Goal: Navigation & Orientation: Understand site structure

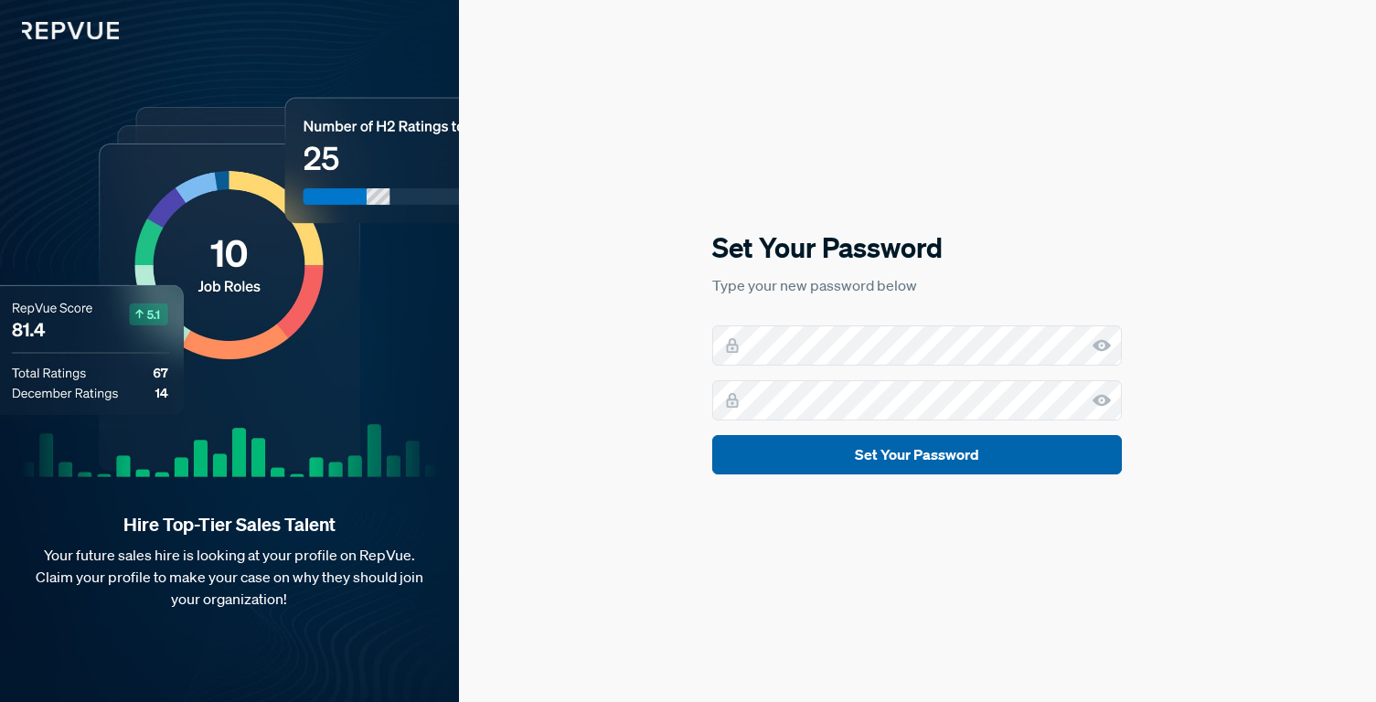
click at [783, 454] on button "Set Your Password" at bounding box center [917, 454] width 410 height 39
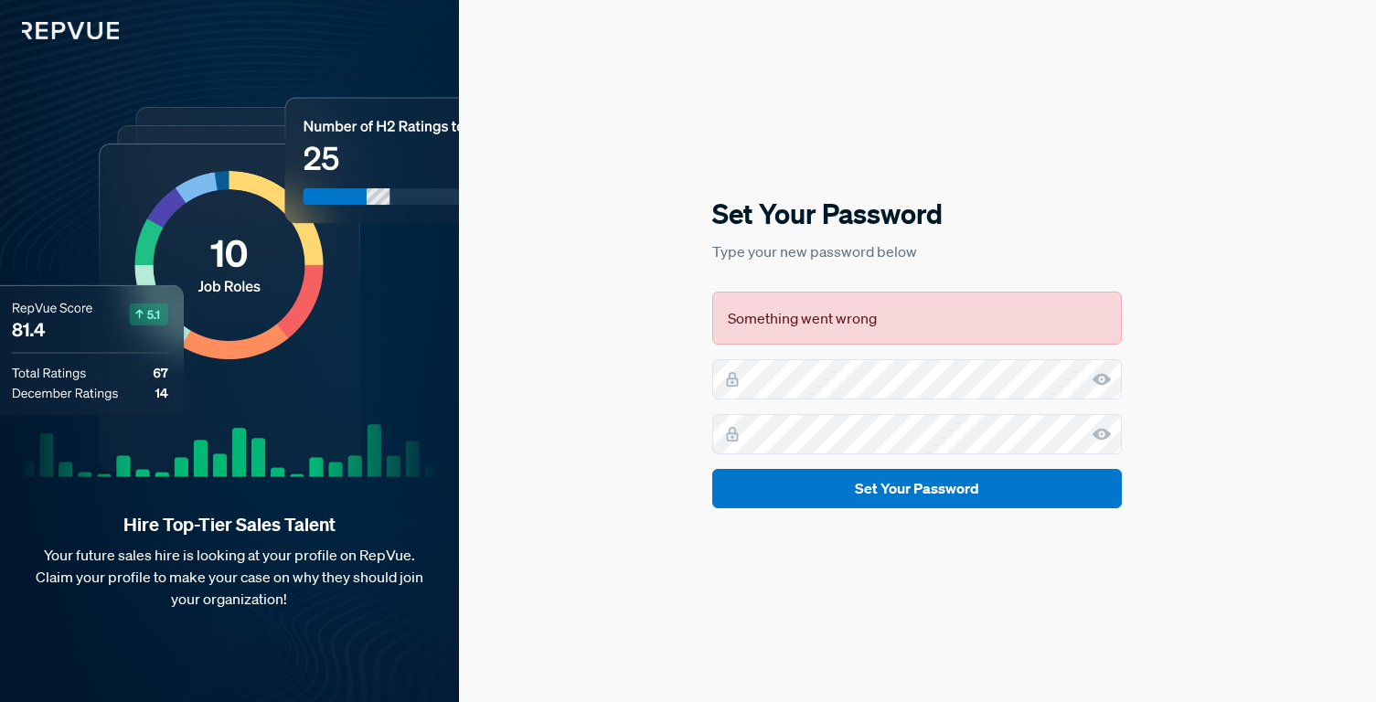
click at [728, 558] on div "Set Your Password Type your new password below Something went wrong Set Your Pa…" at bounding box center [917, 351] width 917 height 702
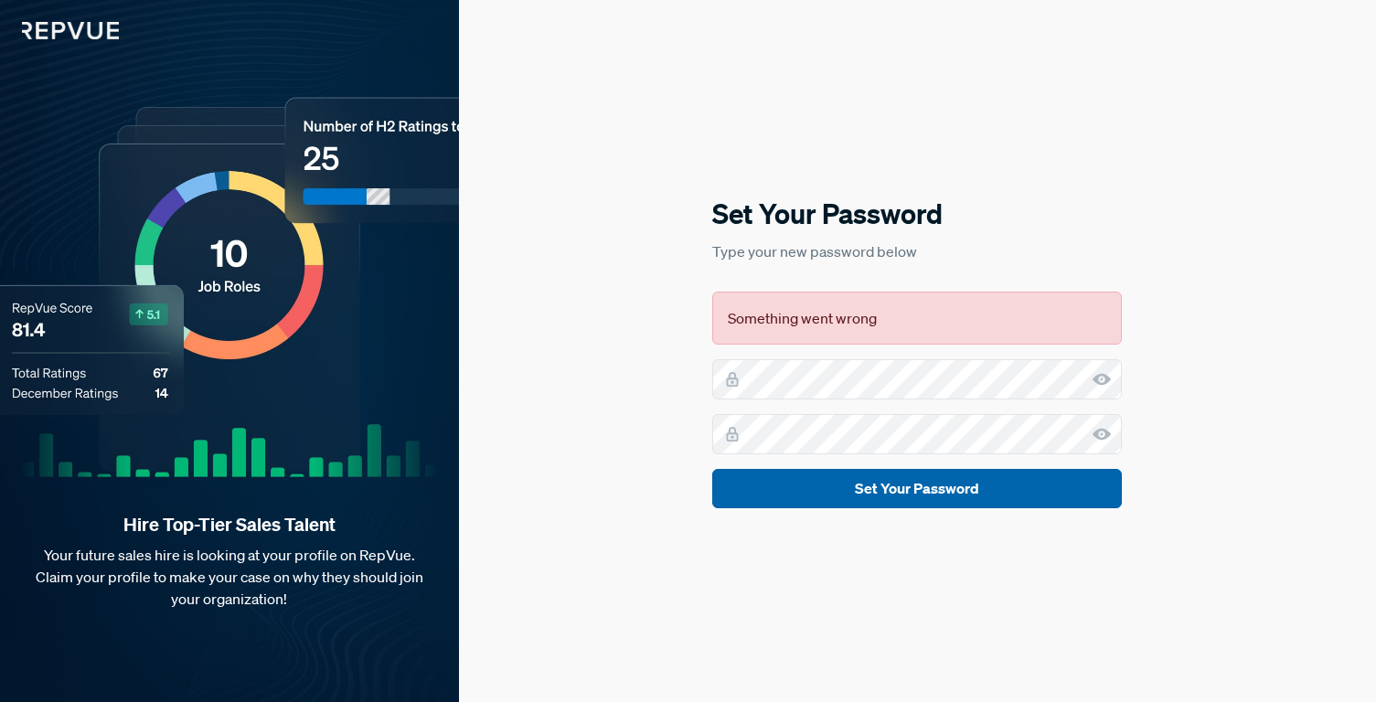
click at [957, 488] on button "Set Your Password" at bounding box center [917, 488] width 410 height 39
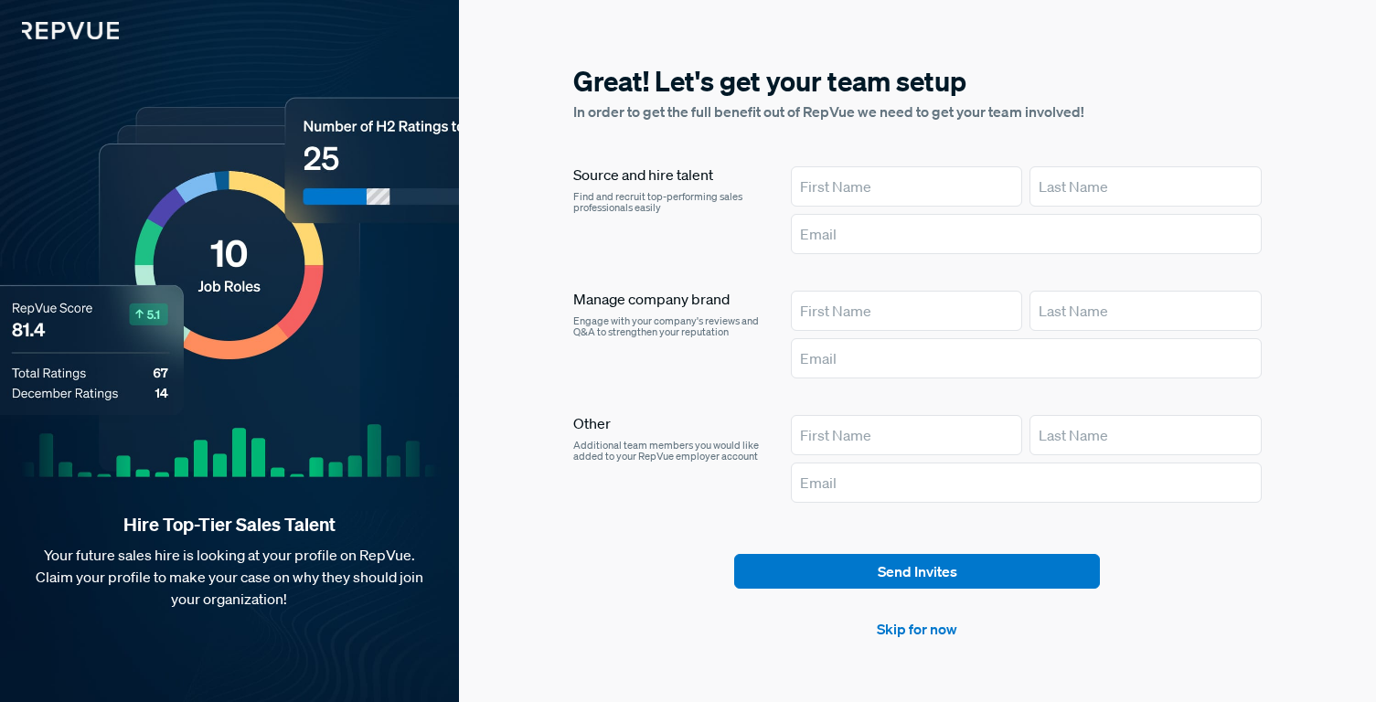
click at [1317, 333] on div "Great! Let's get your team setup In order to get the full benefit out of RepVue…" at bounding box center [917, 351] width 917 height 702
click at [1282, 141] on div "Great! Let's get your team setup In order to get the full benefit out of RepVue…" at bounding box center [917, 351] width 917 height 702
click at [919, 619] on link "Skip for now" at bounding box center [917, 629] width 80 height 22
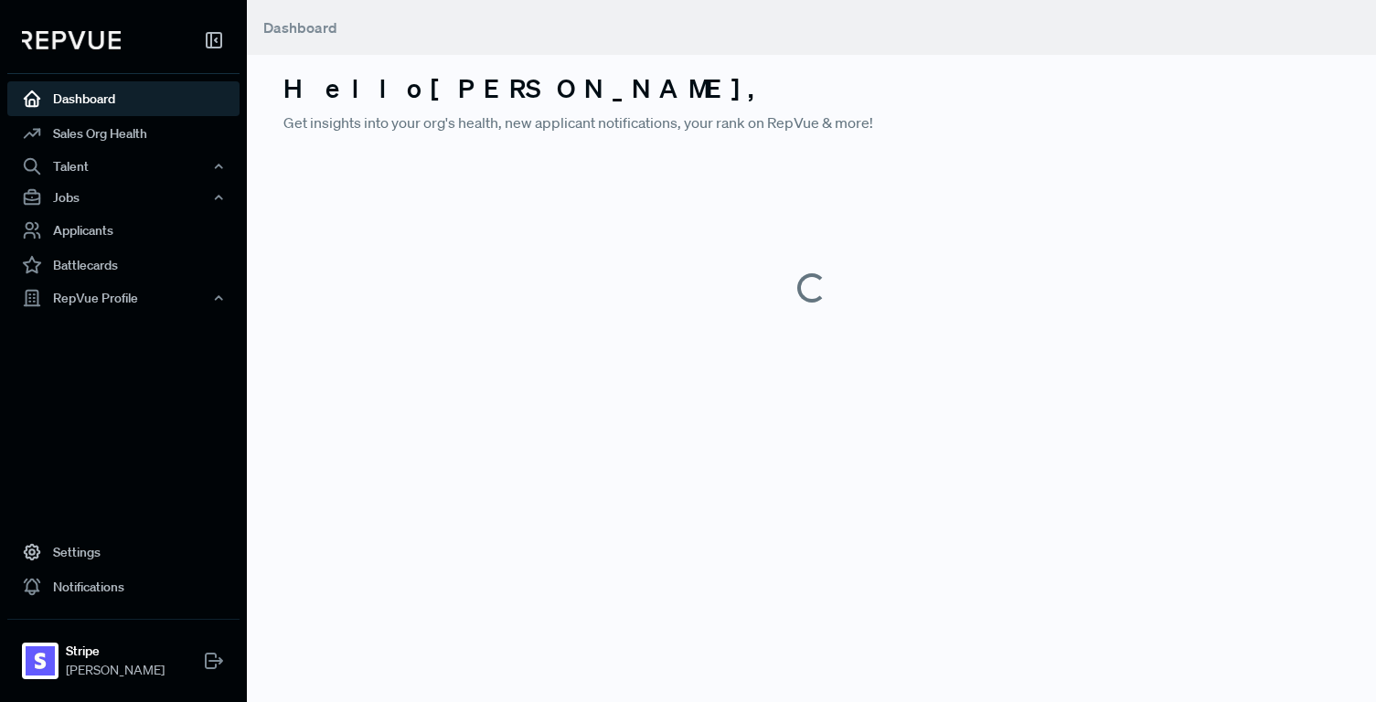
click at [919, 627] on main "Dashboard Hello [PERSON_NAME] , Get insights into your org's health, new applic…" at bounding box center [811, 351] width 1129 height 702
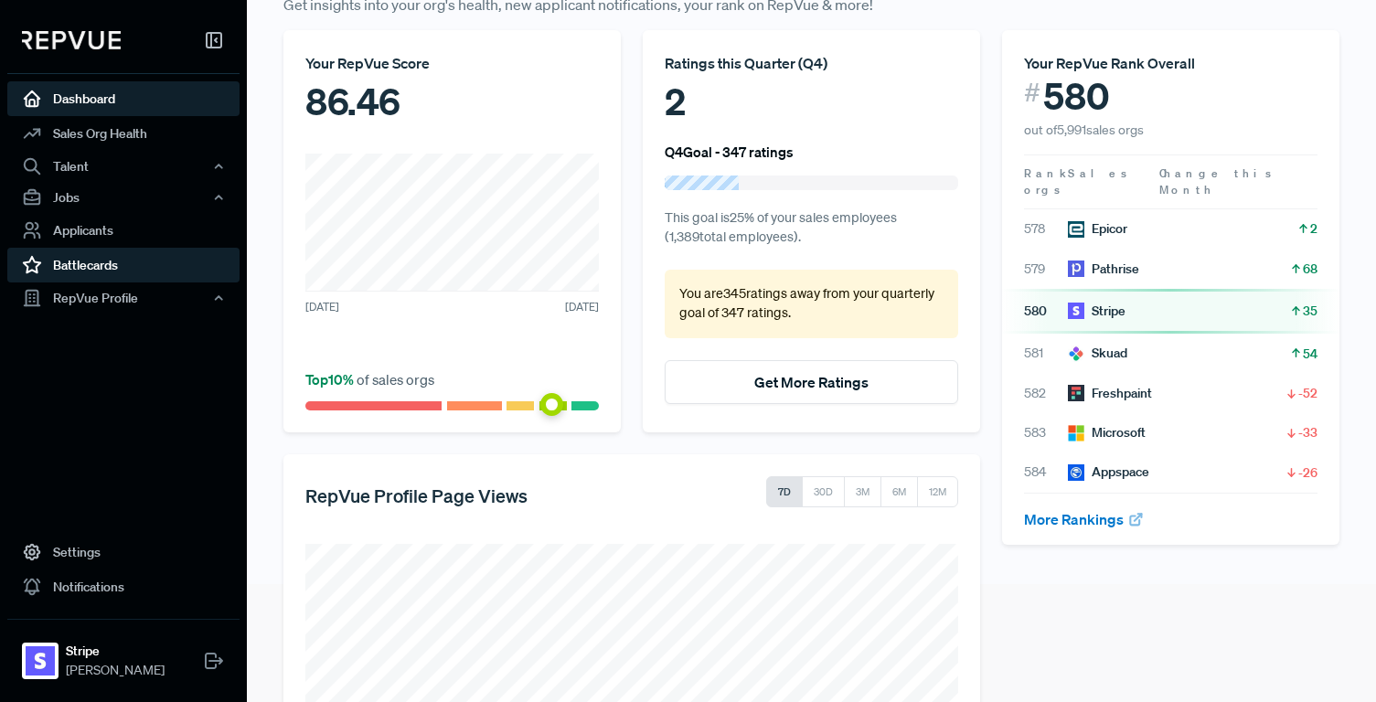
click at [88, 261] on link "Battlecards" at bounding box center [123, 265] width 232 height 35
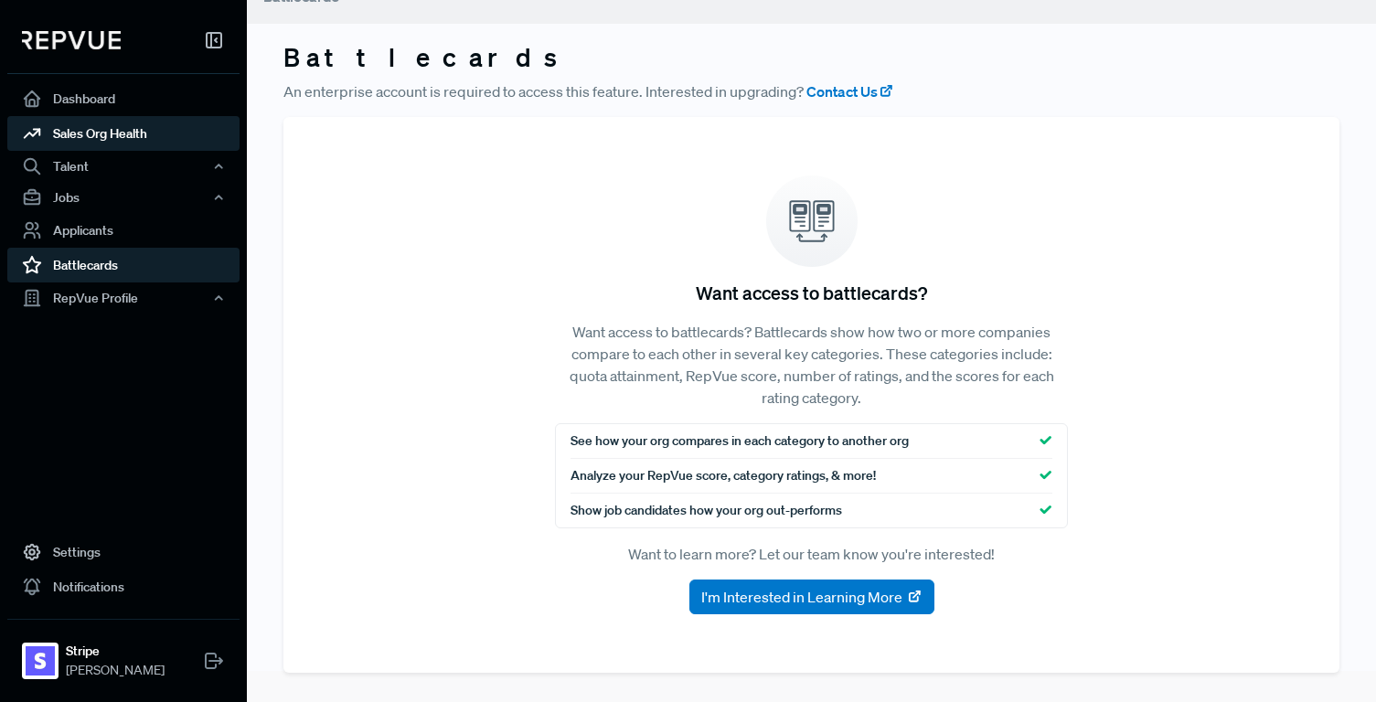
click at [80, 146] on link "Sales Org Health" at bounding box center [123, 133] width 232 height 35
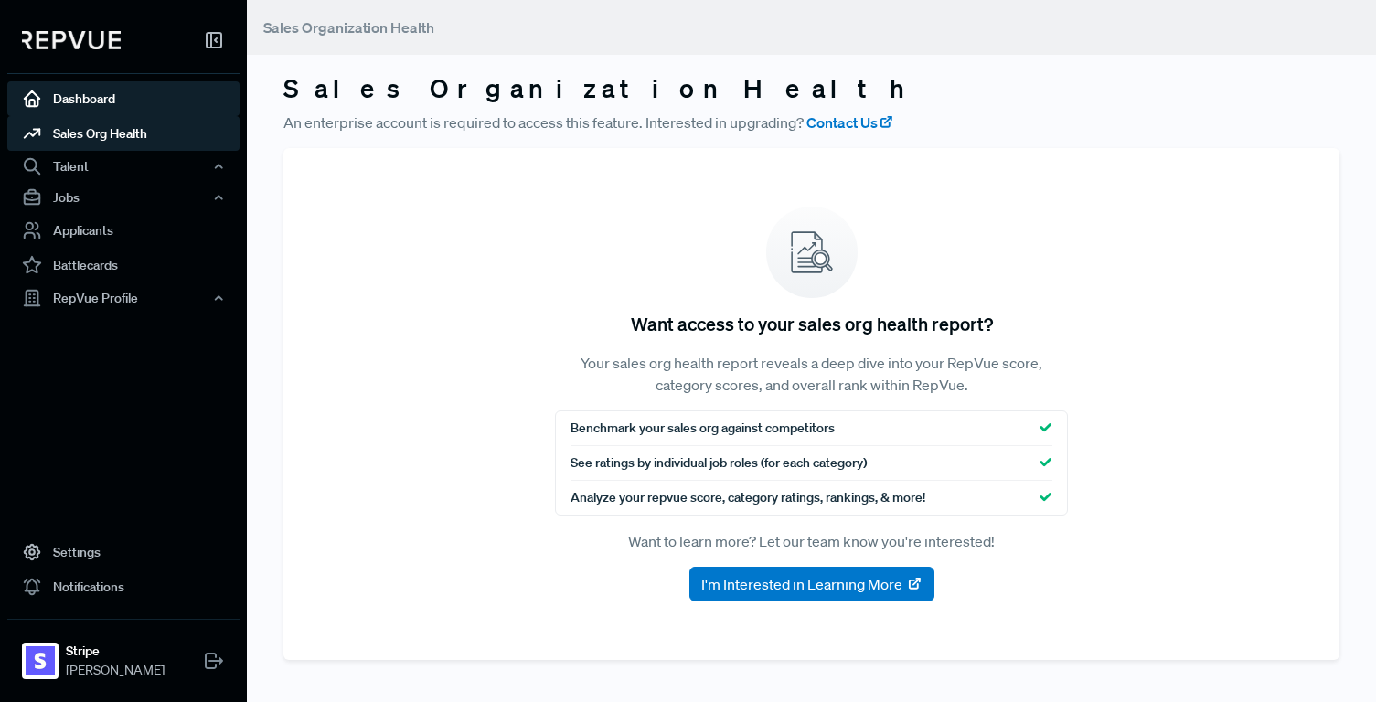
click at [83, 107] on link "Dashboard" at bounding box center [123, 98] width 232 height 35
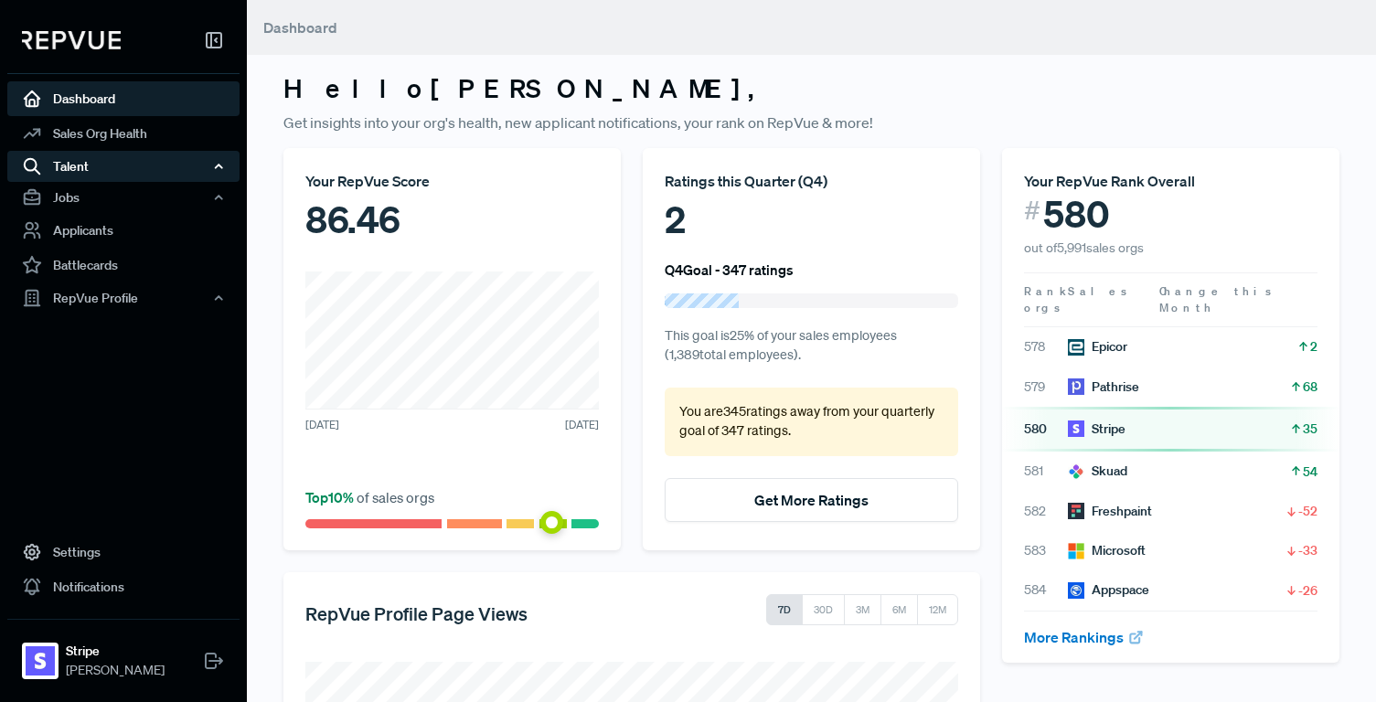
click at [107, 161] on div "Talent" at bounding box center [123, 166] width 232 height 31
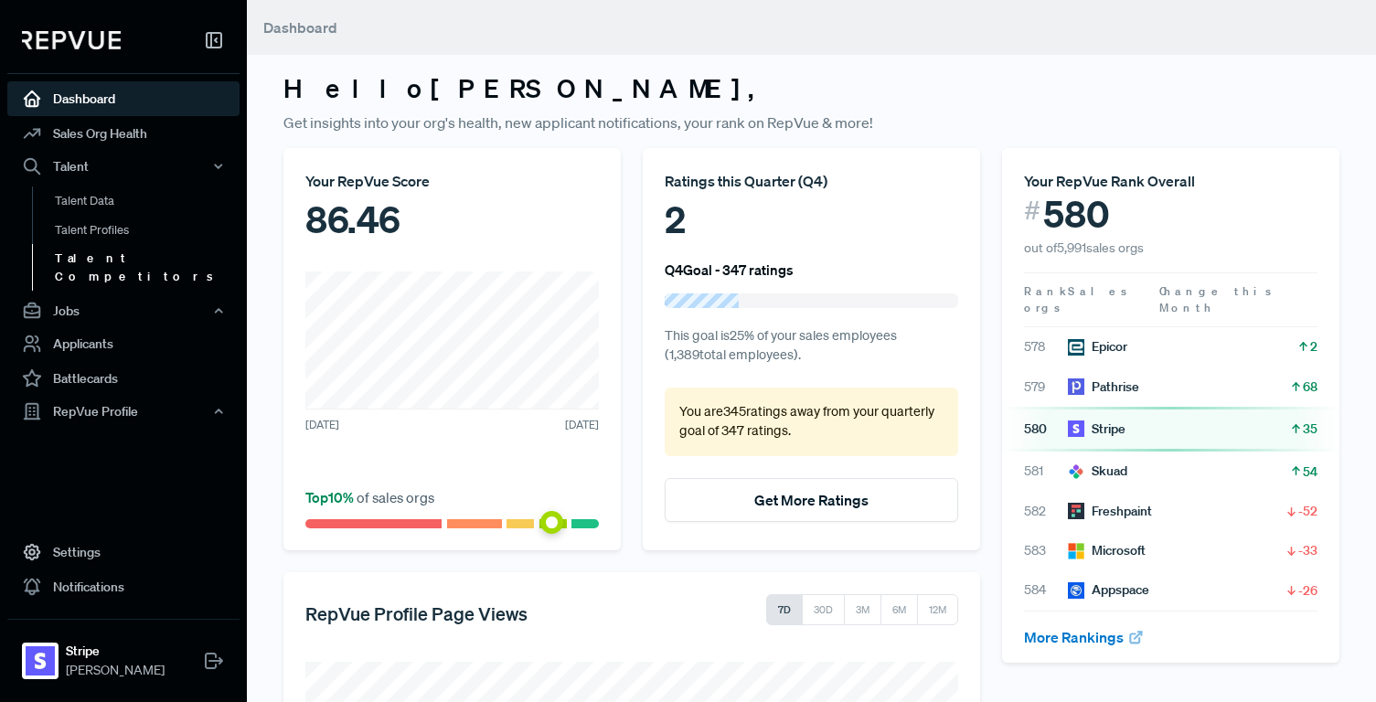
click at [101, 250] on link "Talent Competitors" at bounding box center [148, 267] width 232 height 47
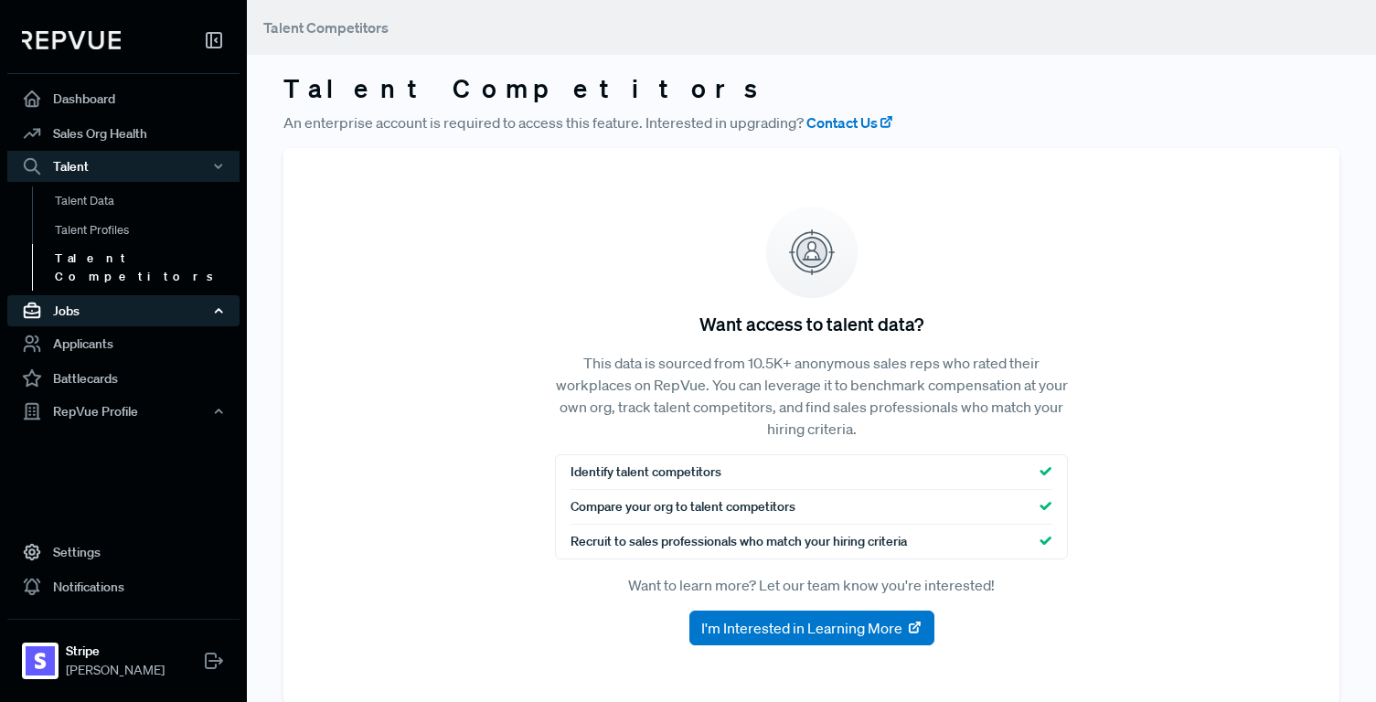
click at [69, 295] on div "Jobs" at bounding box center [123, 310] width 232 height 31
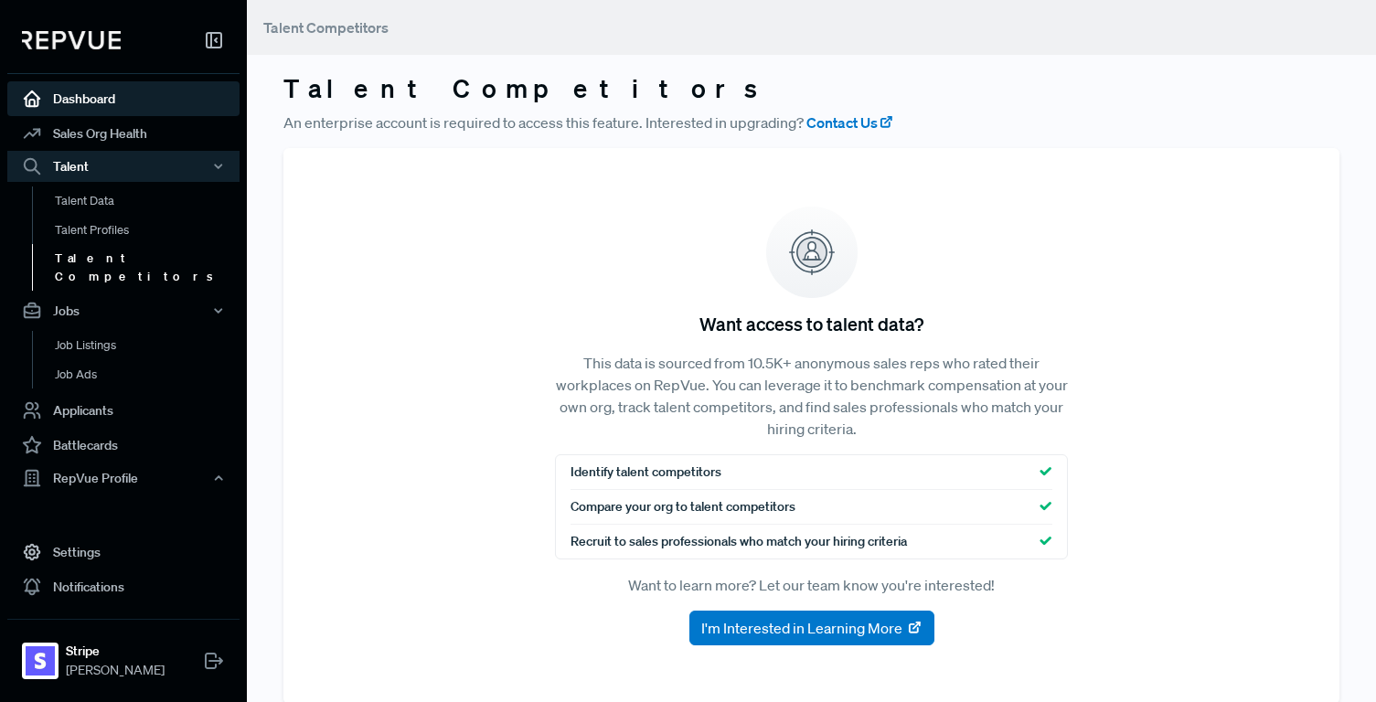
click at [75, 98] on link "Dashboard" at bounding box center [123, 98] width 232 height 35
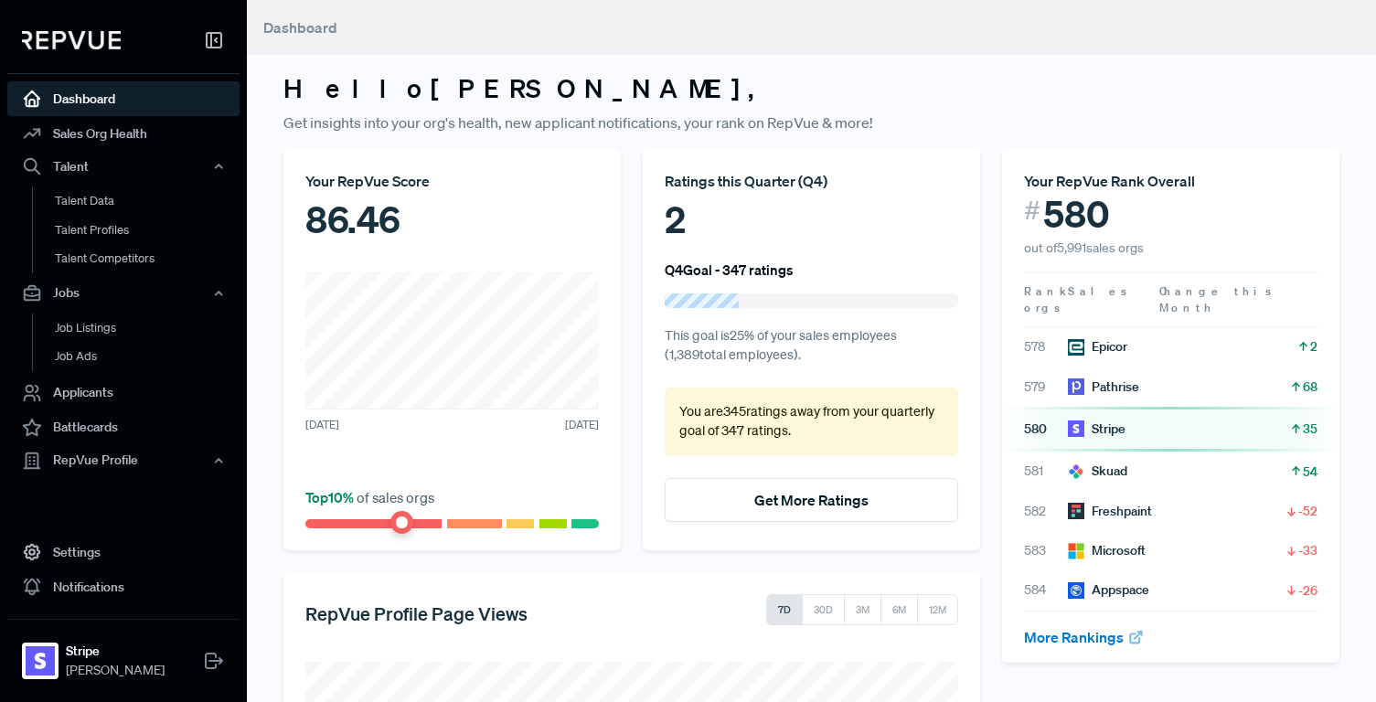
click at [81, 46] on img at bounding box center [71, 40] width 99 height 18
click at [217, 41] on use at bounding box center [214, 40] width 15 height 15
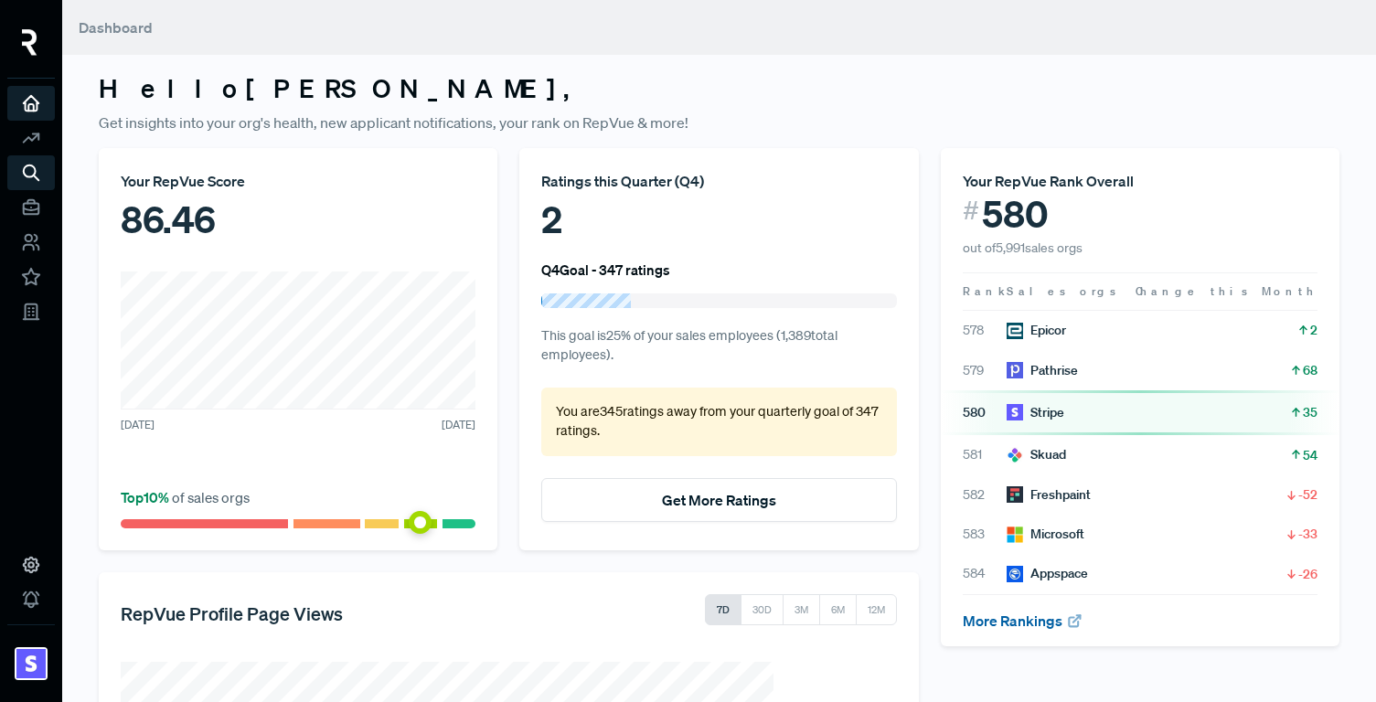
click at [996, 624] on link "More Rankings" at bounding box center [1023, 621] width 121 height 18
